Goal: Entertainment & Leisure: Consume media (video, audio)

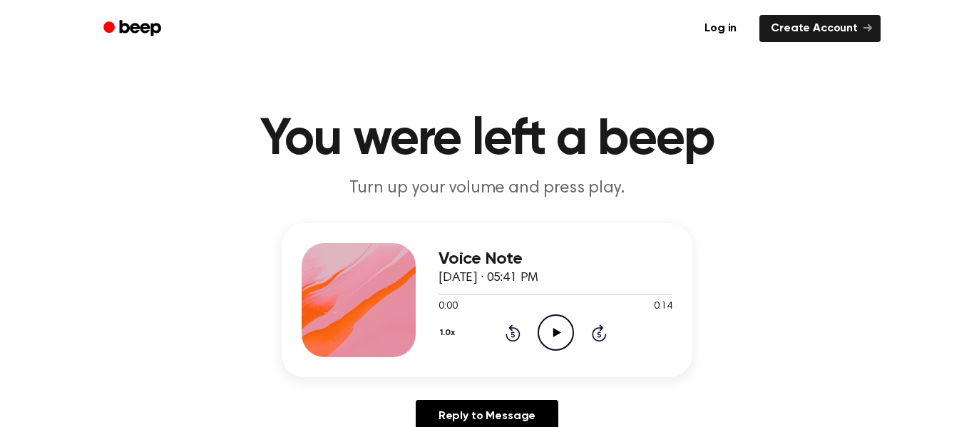
click at [549, 328] on icon "Play Audio" at bounding box center [556, 333] width 36 height 36
click at [552, 334] on icon "Pause Audio" at bounding box center [556, 333] width 36 height 36
click at [540, 336] on icon "Play Audio" at bounding box center [556, 333] width 36 height 36
click at [514, 336] on icon at bounding box center [513, 335] width 4 height 6
click at [546, 338] on icon "Pause Audio" at bounding box center [556, 333] width 36 height 36
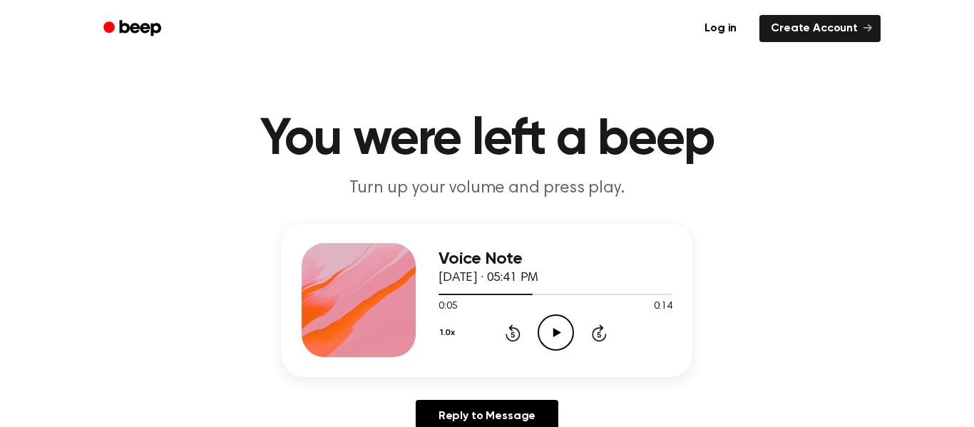
click at [545, 354] on div "Voice Note [DATE] · 05:41 PM 0:05 0:14 Your browser does not support the [objec…" at bounding box center [556, 300] width 234 height 114
click at [559, 339] on icon "Play Audio" at bounding box center [556, 333] width 36 height 36
click at [529, 348] on div "1.0x Rewind 5 seconds Pause Audio Skip 5 seconds" at bounding box center [556, 333] width 234 height 36
click at [509, 324] on icon "Rewind 5 seconds" at bounding box center [513, 333] width 16 height 19
click at [538, 317] on icon "Pause Audio" at bounding box center [556, 333] width 36 height 36
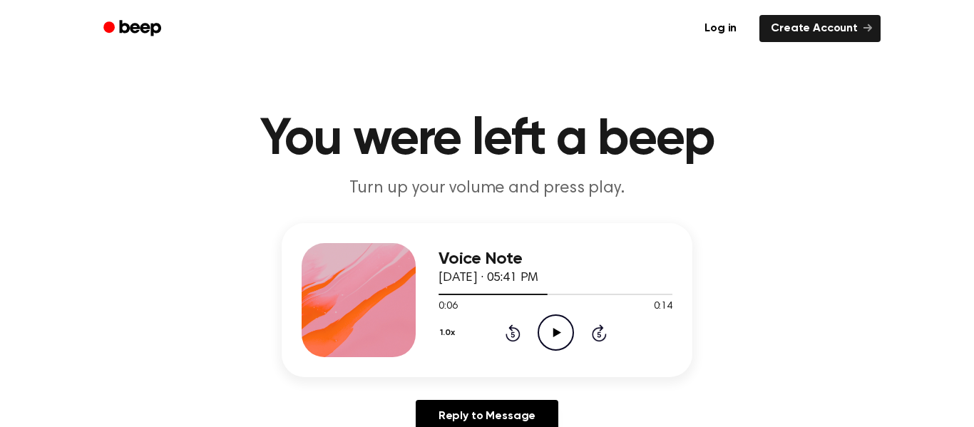
click at [536, 342] on div "1.0x Rewind 5 seconds Play Audio Skip 5 seconds" at bounding box center [556, 333] width 234 height 36
click at [556, 322] on icon "Play Audio" at bounding box center [556, 333] width 36 height 36
click at [549, 336] on icon "Pause Audio" at bounding box center [556, 333] width 36 height 36
click at [538, 323] on icon "Play Audio" at bounding box center [556, 333] width 36 height 36
click at [553, 329] on icon at bounding box center [556, 332] width 6 height 9
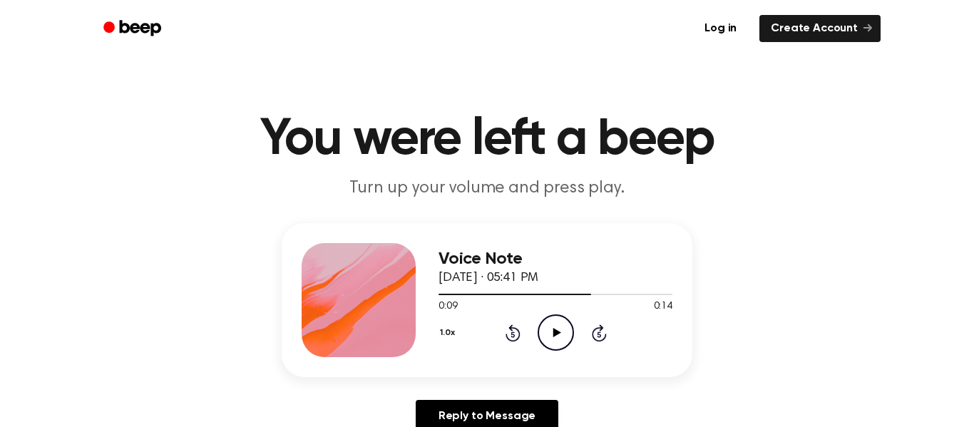
click at [561, 344] on icon "Play Audio" at bounding box center [556, 333] width 36 height 36
click at [586, 312] on div "0:09 0:14" at bounding box center [556, 307] width 234 height 15
click at [558, 336] on icon at bounding box center [556, 332] width 6 height 9
